Goal: Check status: Check status

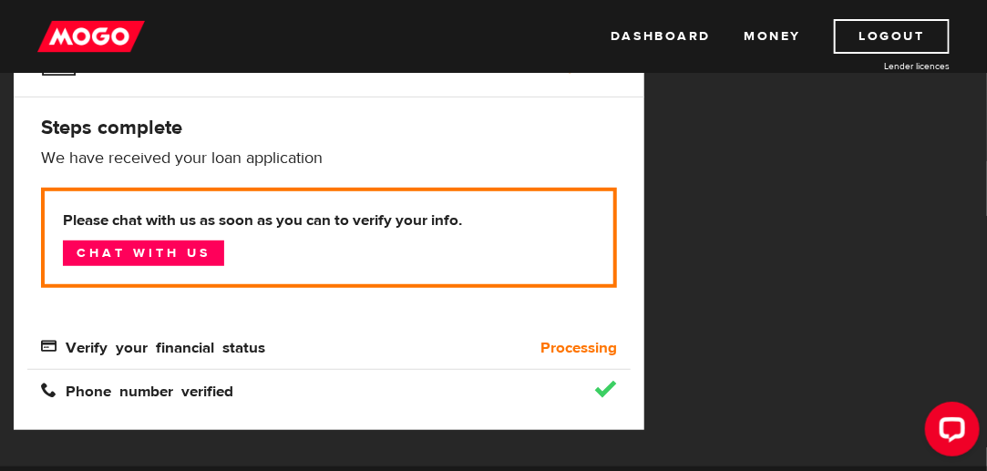
scroll to position [273, 0]
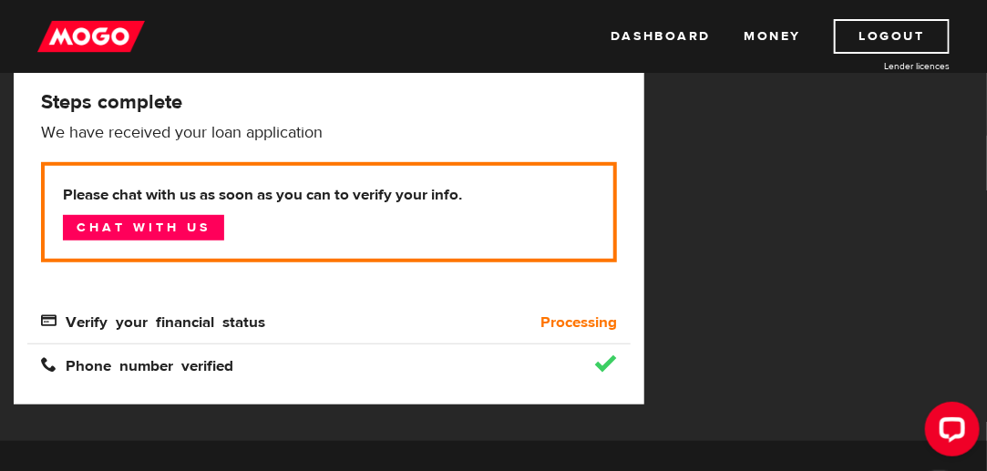
click at [605, 325] on b "Processing" at bounding box center [578, 323] width 77 height 22
click at [51, 321] on span "Verify your financial status" at bounding box center [153, 320] width 224 height 15
click at [52, 320] on span "Verify your financial status" at bounding box center [153, 320] width 224 height 15
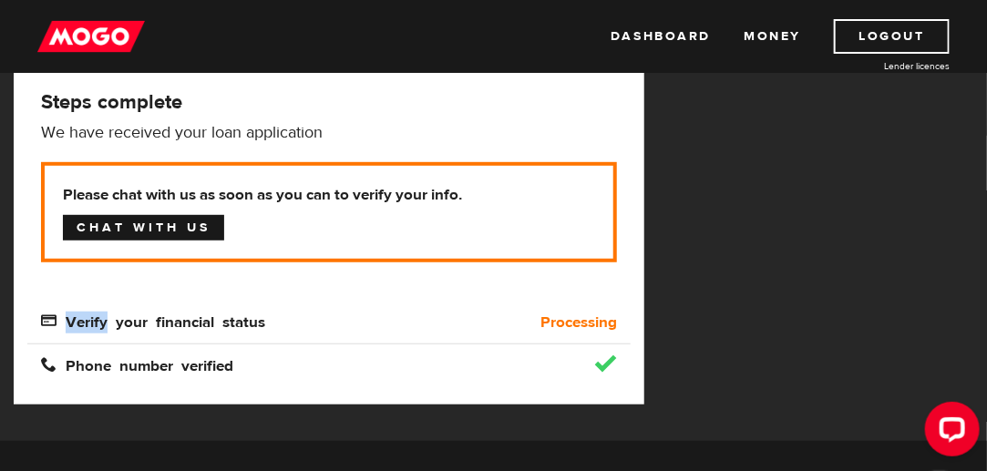
click at [124, 228] on link "Chat with us" at bounding box center [143, 228] width 161 height 26
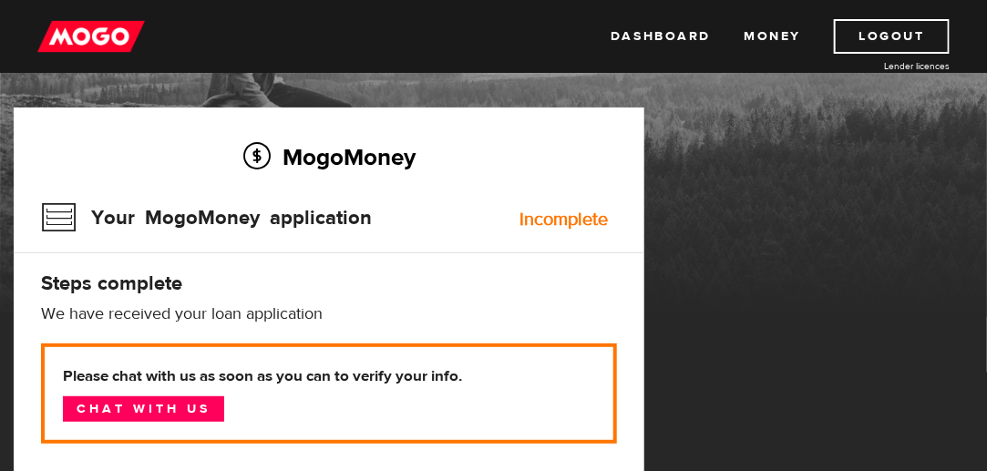
scroll to position [0, 0]
